Goal: Find specific page/section

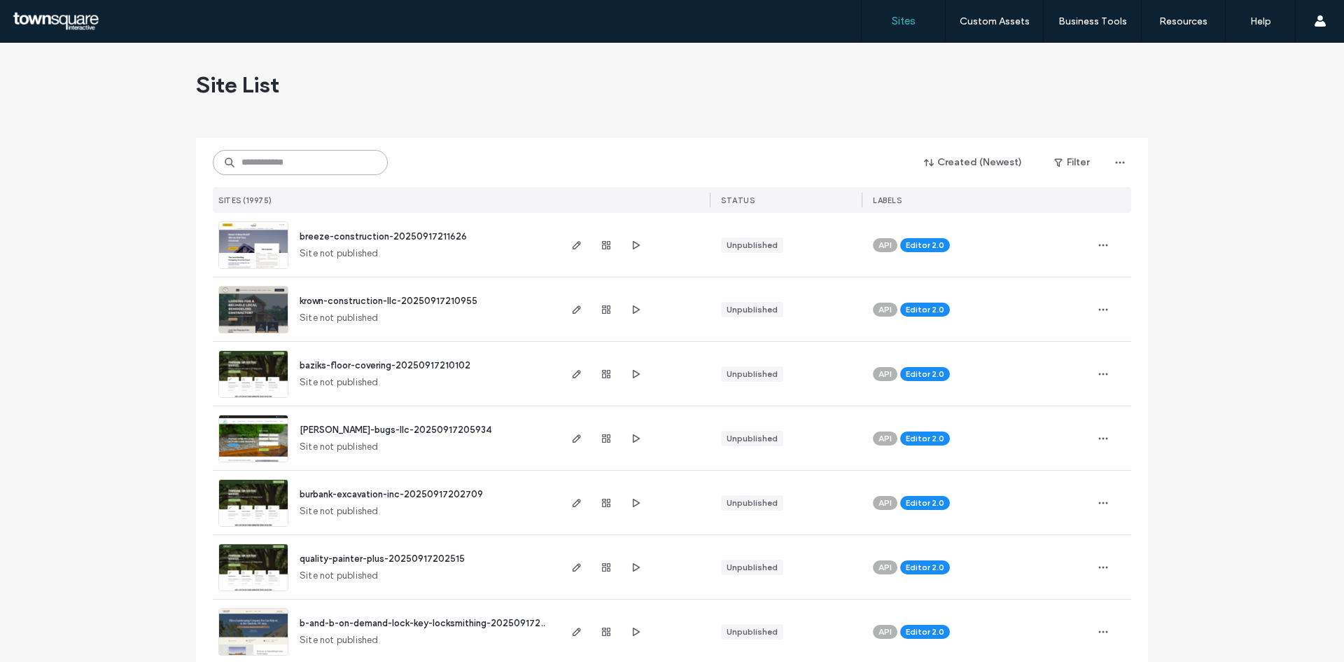
click at [349, 163] on input at bounding box center [300, 162] width 175 height 25
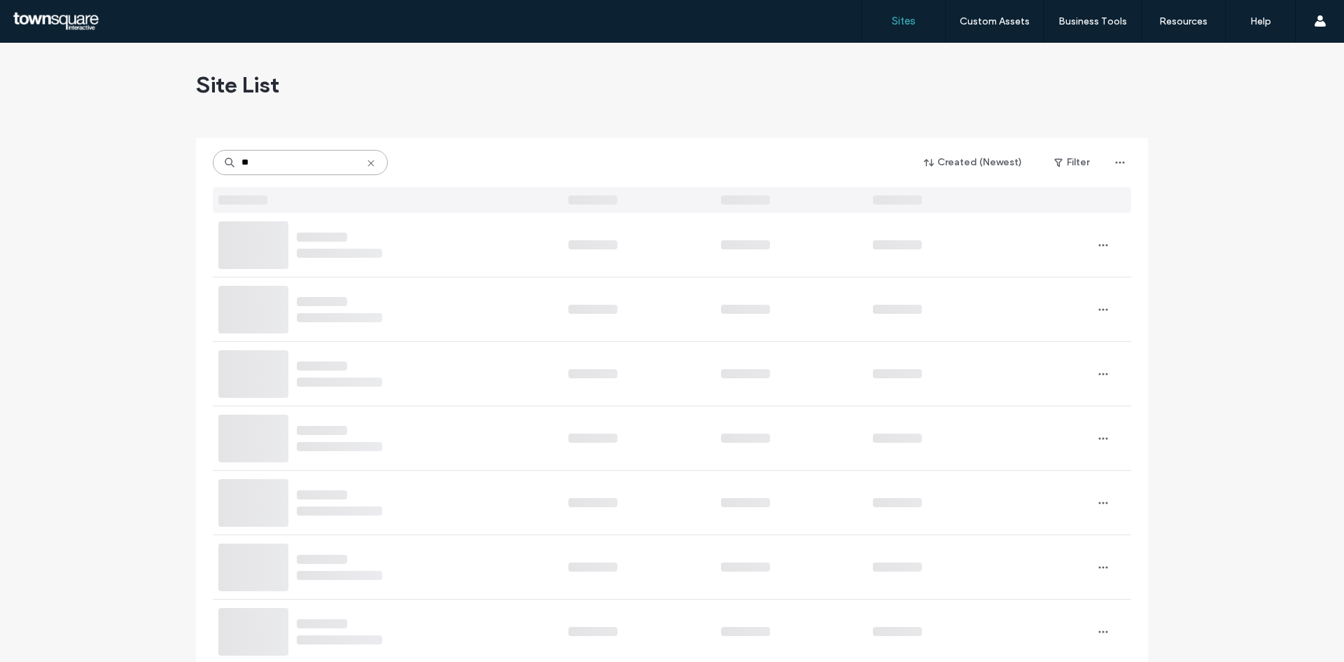
type input "**"
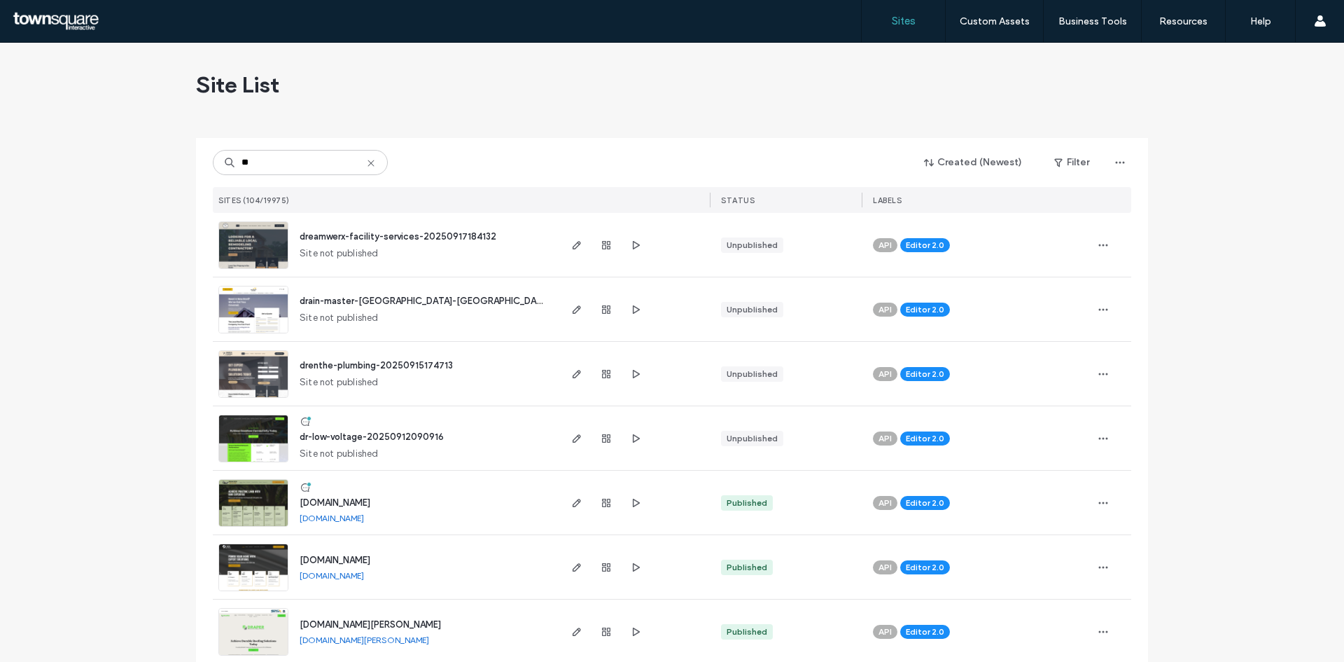
click at [248, 426] on img at bounding box center [253, 462] width 69 height 95
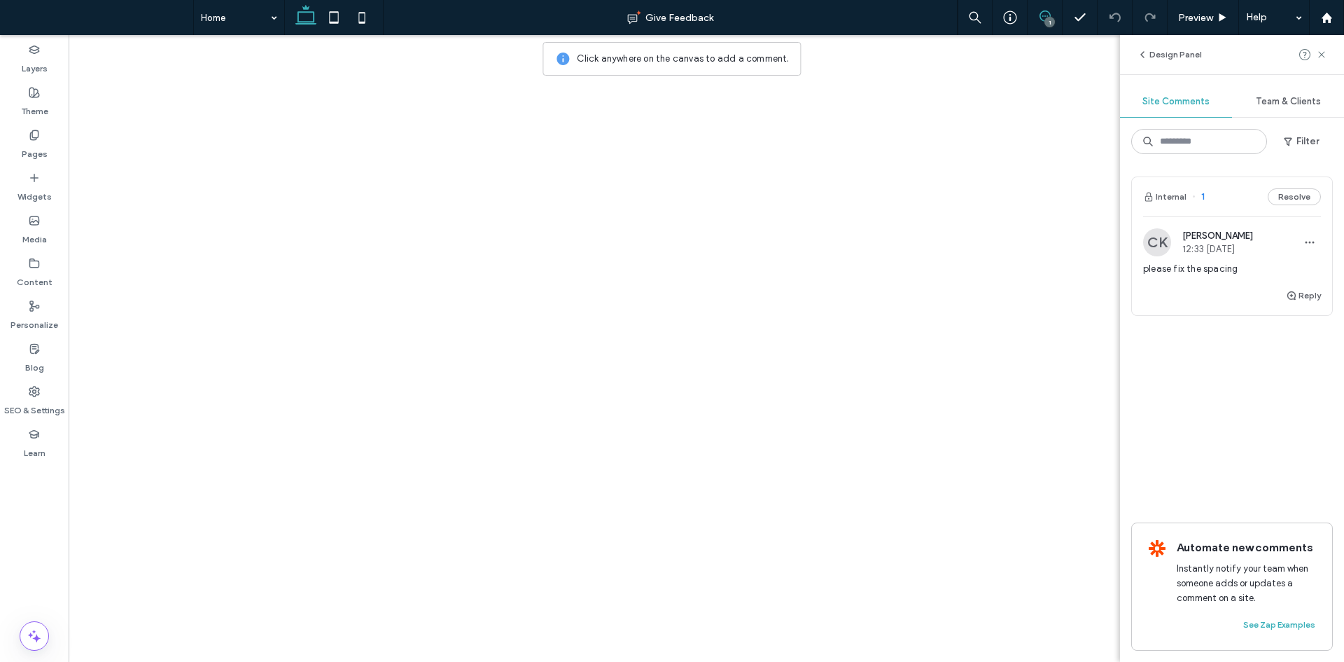
click at [1049, 13] on use at bounding box center [1045, 16] width 11 height 11
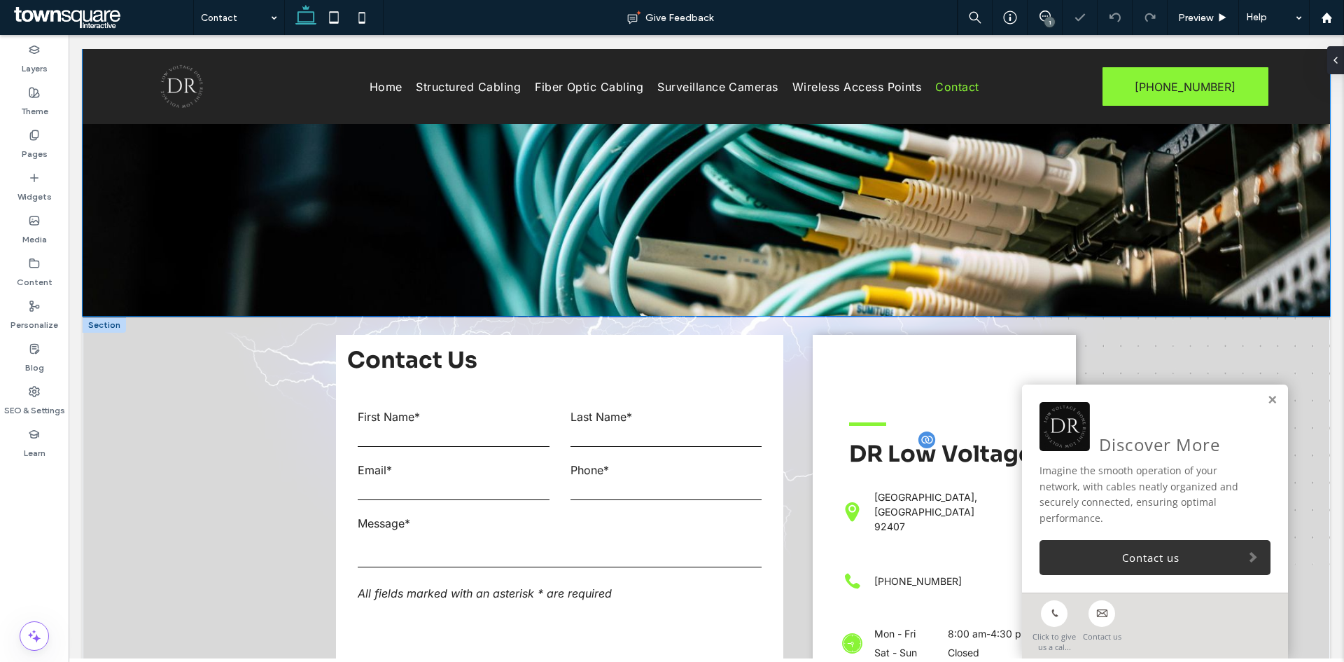
scroll to position [679, 0]
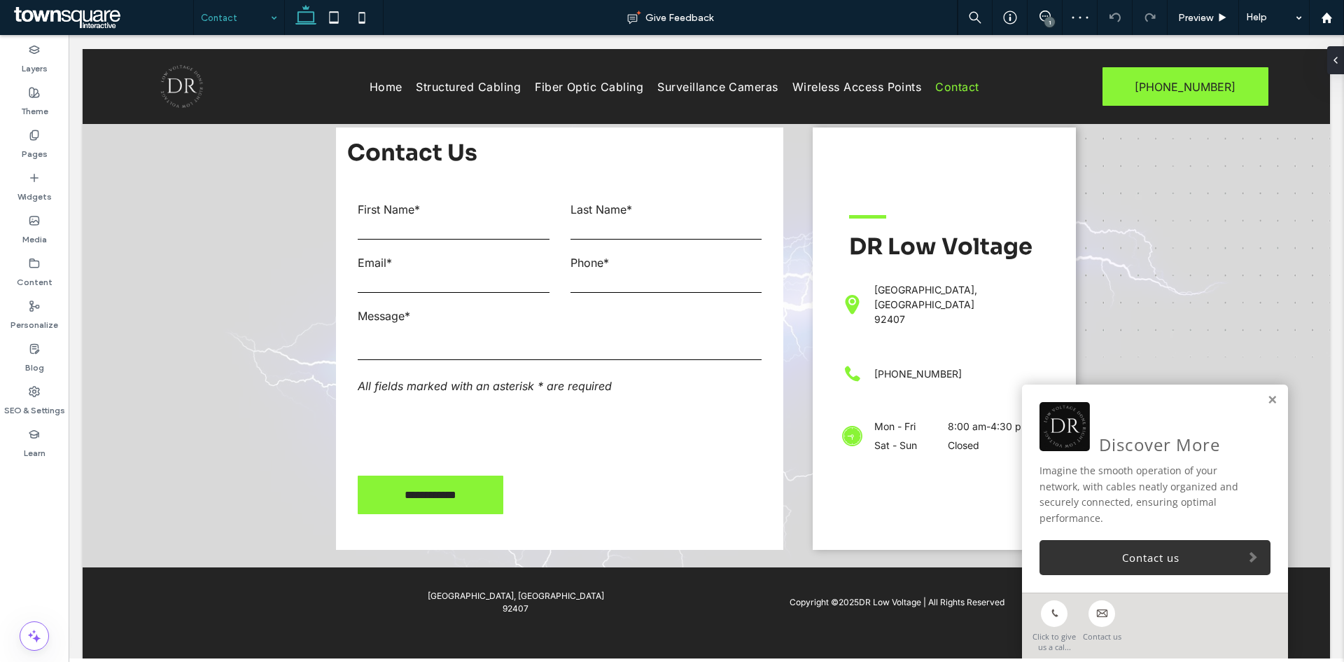
click at [249, 15] on input at bounding box center [235, 17] width 69 height 35
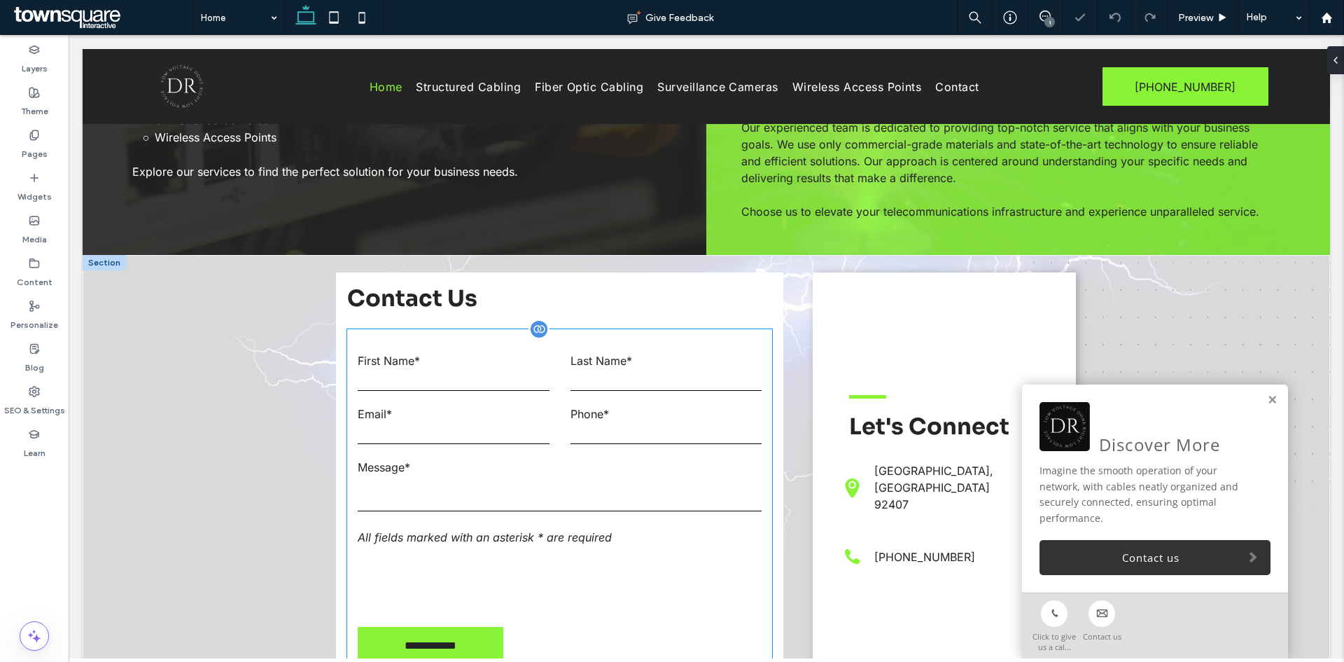
scroll to position [1370, 0]
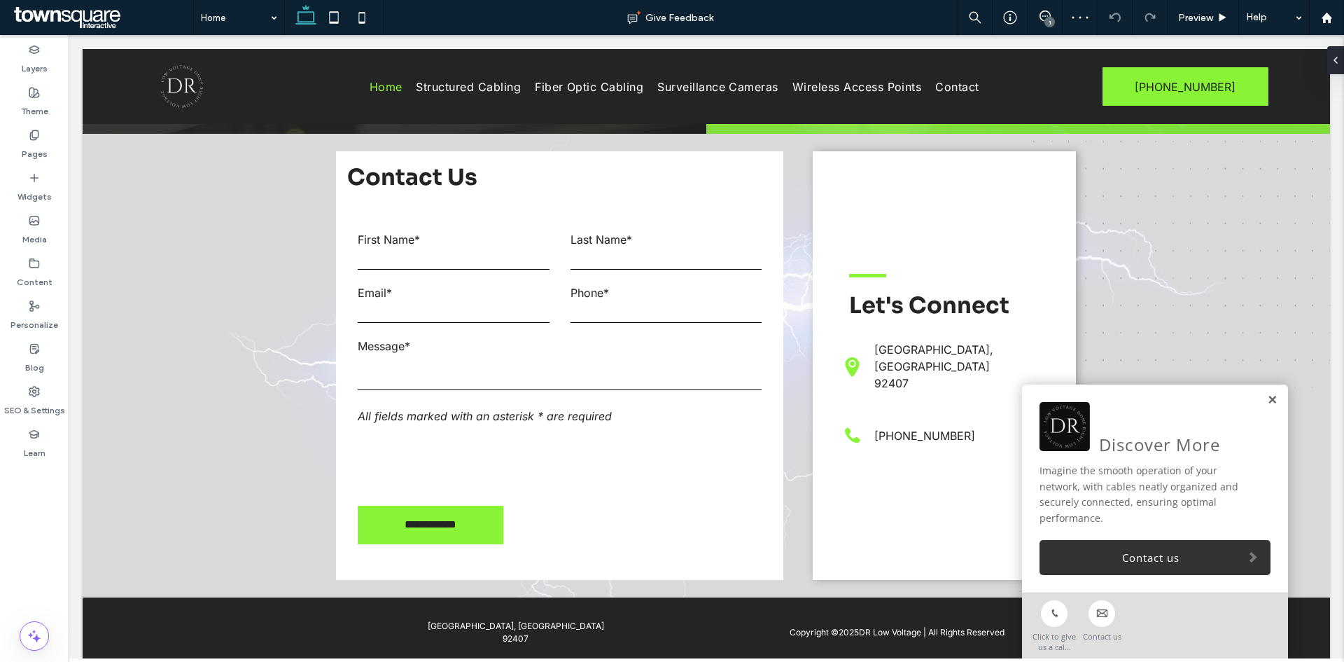
click at [1267, 406] on link at bounding box center [1272, 400] width 11 height 12
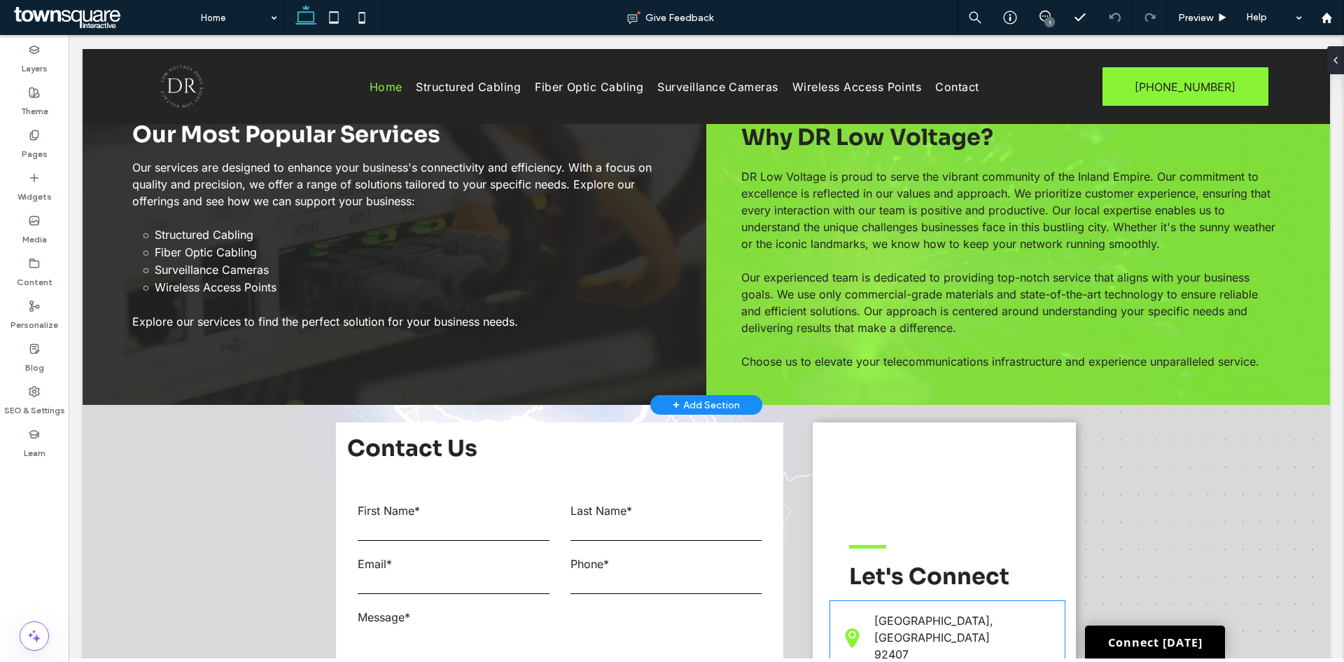
scroll to position [1090, 0]
